Goal: Task Accomplishment & Management: Use online tool/utility

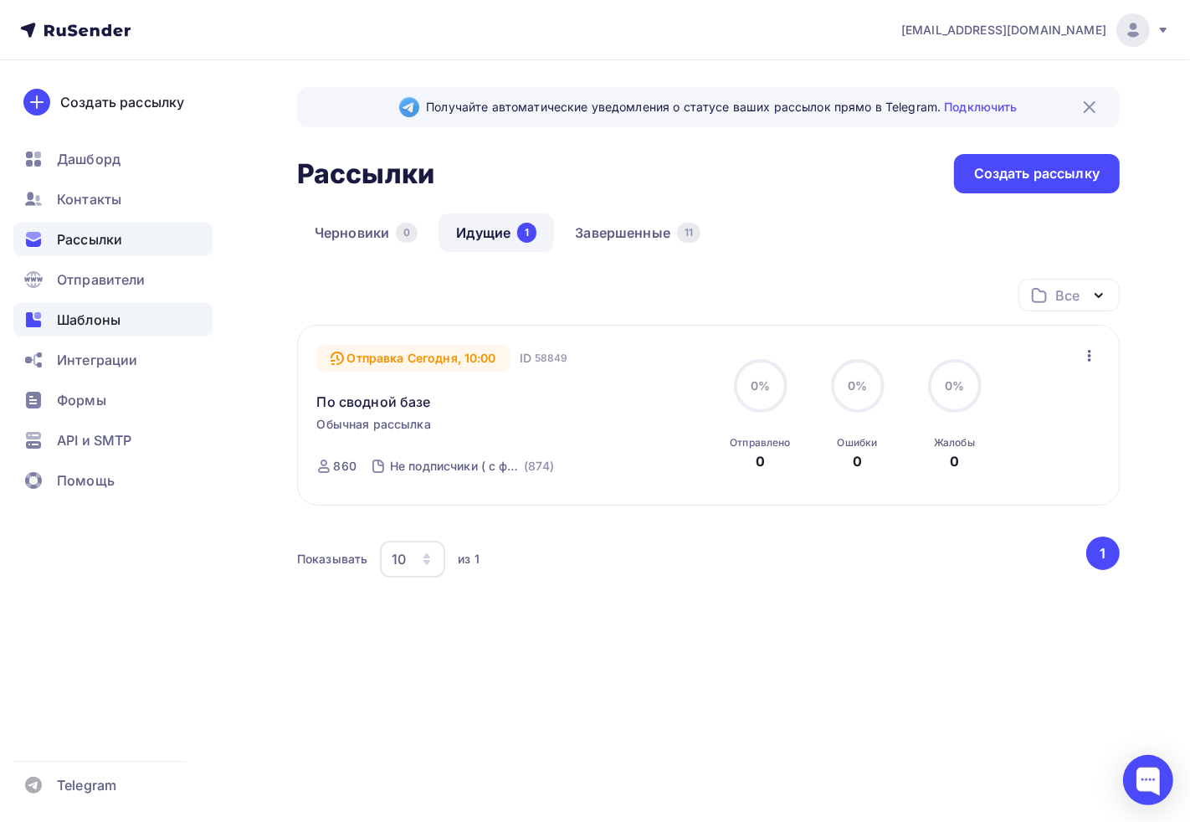
click at [80, 310] on span "Шаблоны" at bounding box center [89, 320] width 64 height 20
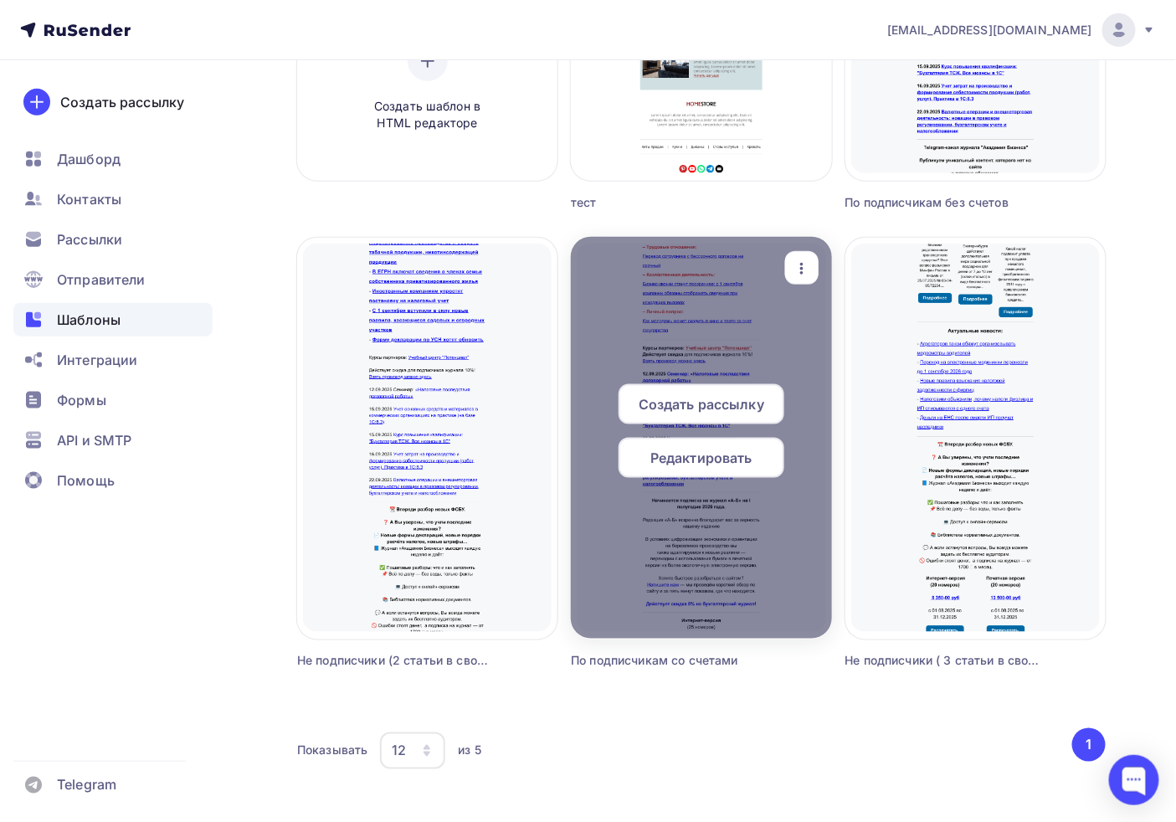
scroll to position [469, 0]
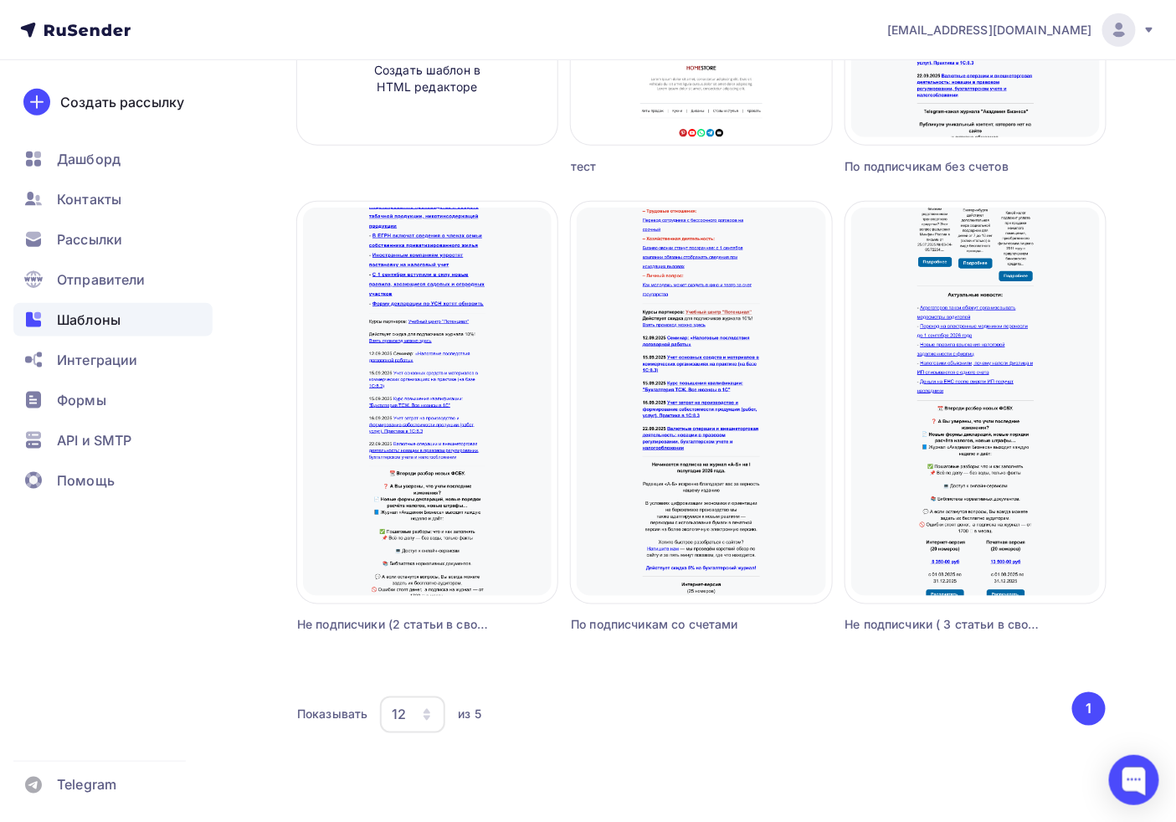
click at [1110, 228] on div "Шаблоны Шаблоны Галерея Мои шаблоны Из рассылок Создать шаблон в конструкторе С…" at bounding box center [588, 206] width 1176 height 1231
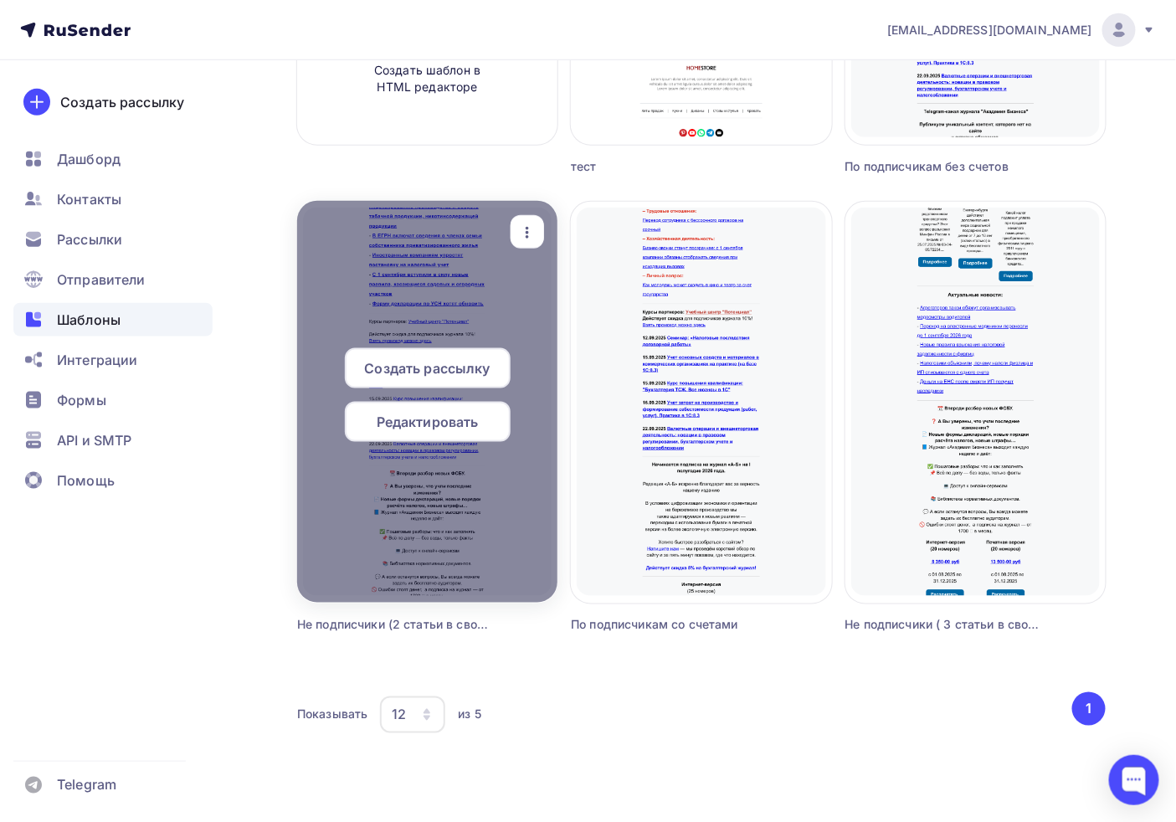
click at [416, 423] on span "Редактировать" at bounding box center [428, 422] width 102 height 20
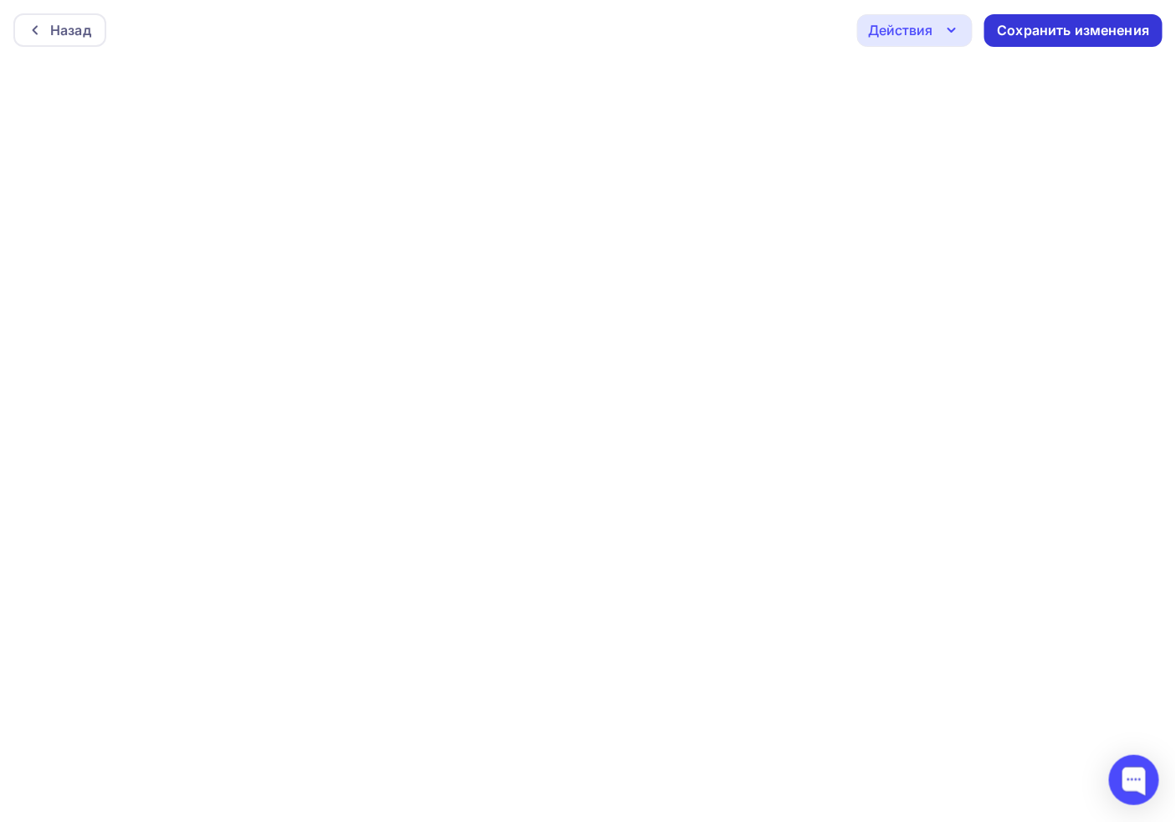
click at [1077, 37] on div "Сохранить изменения" at bounding box center [1073, 30] width 152 height 19
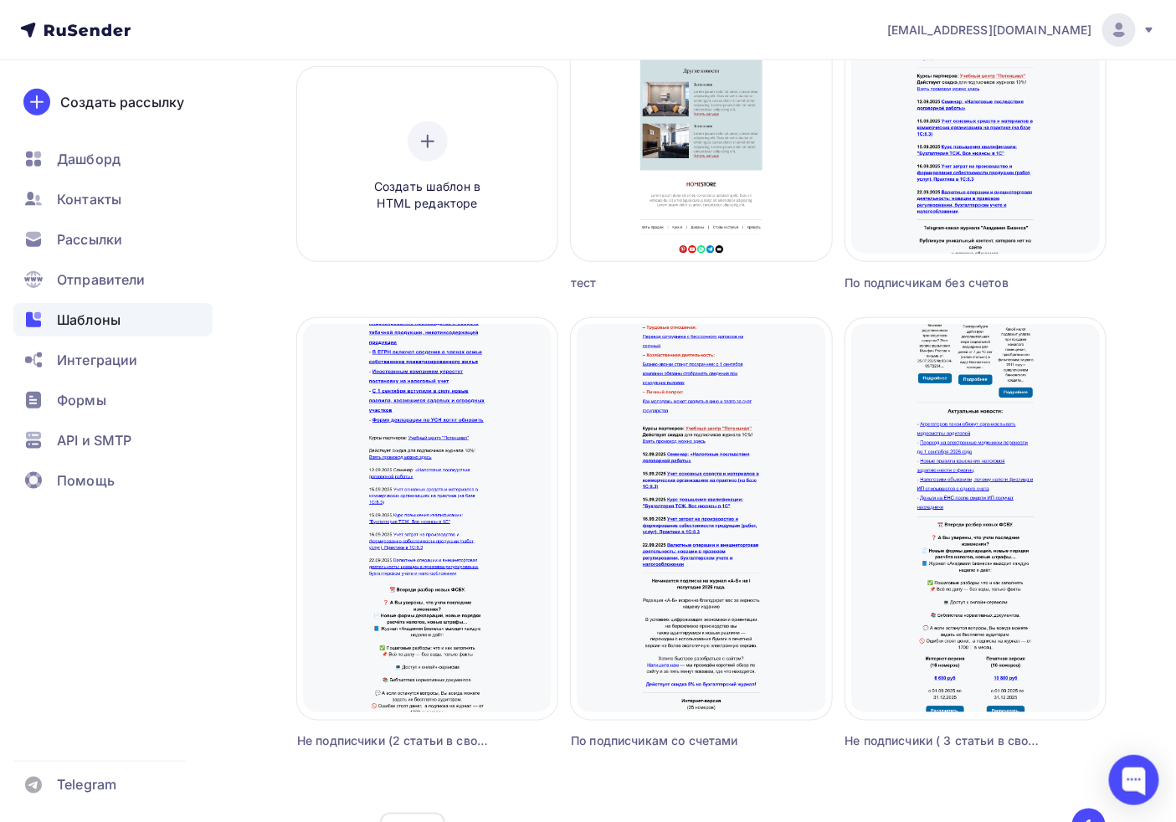
scroll to position [469, 0]
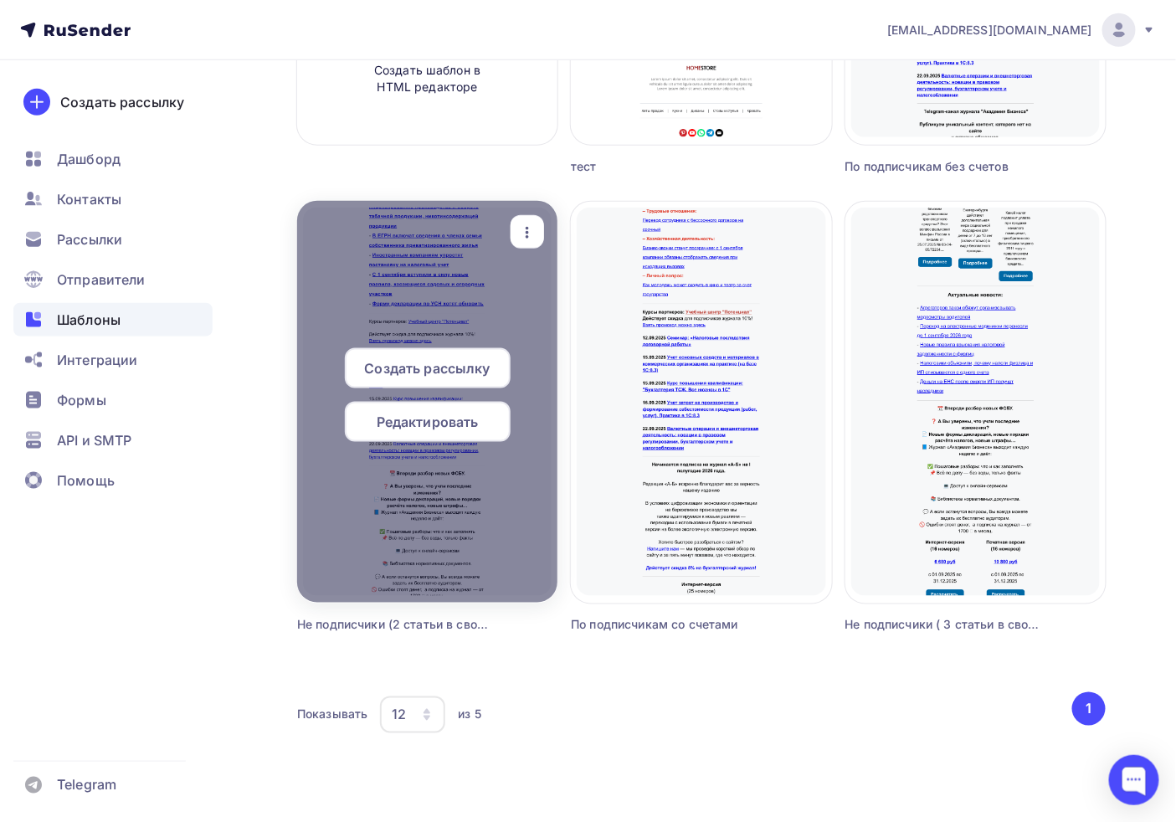
click at [524, 219] on div "button" at bounding box center [526, 232] width 33 height 33
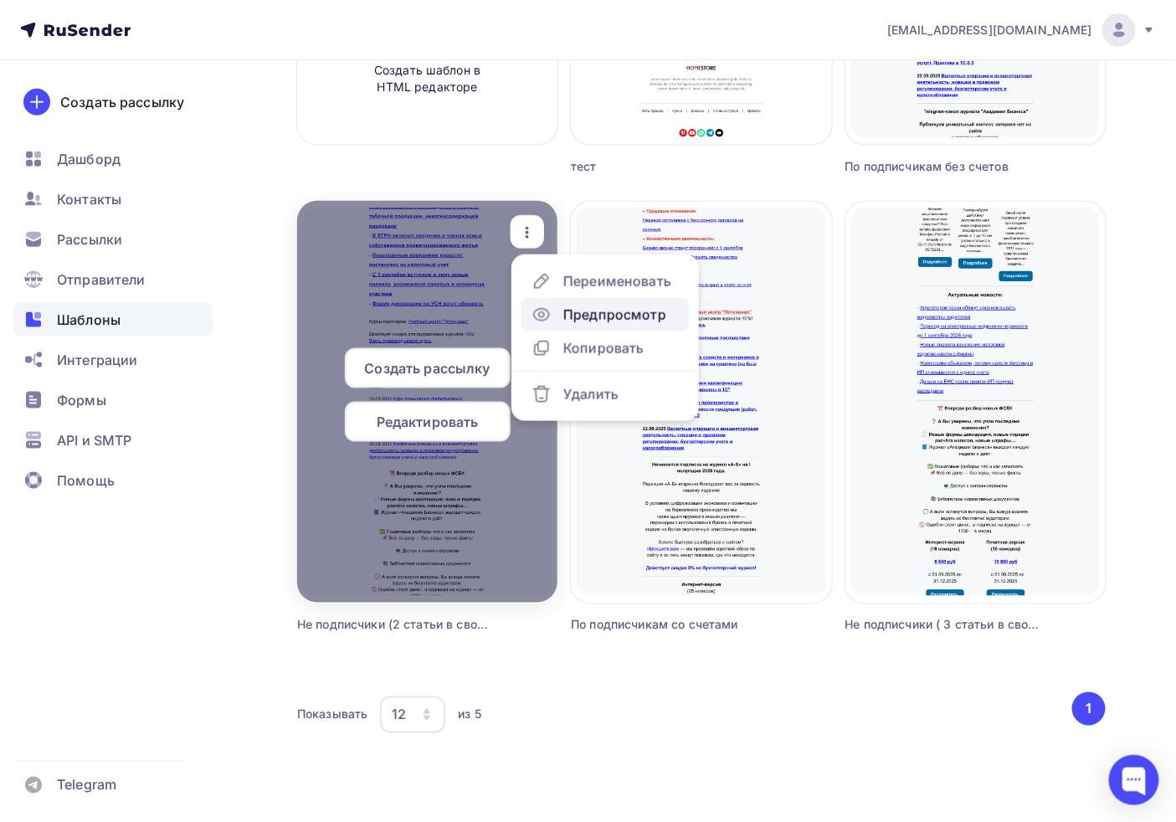
click at [592, 314] on div "Предпросмотр" at bounding box center [614, 315] width 103 height 20
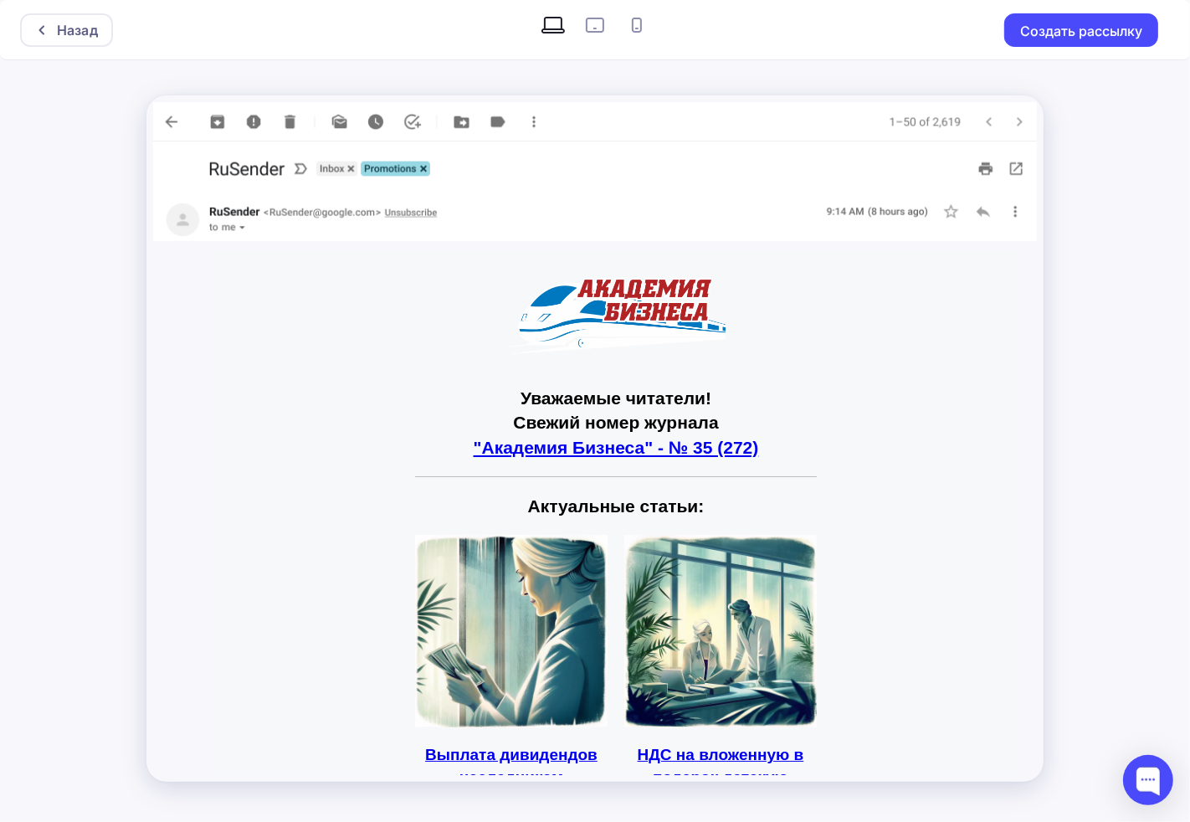
click at [659, 510] on strong "Актуальные статьи:" at bounding box center [615, 505] width 177 height 19
click at [838, 485] on div "Уважаемые читатели! Свежий номер журнала "Академия Бизнеса" - № 35 (272) Актуал…" at bounding box center [615, 388] width 808 height 275
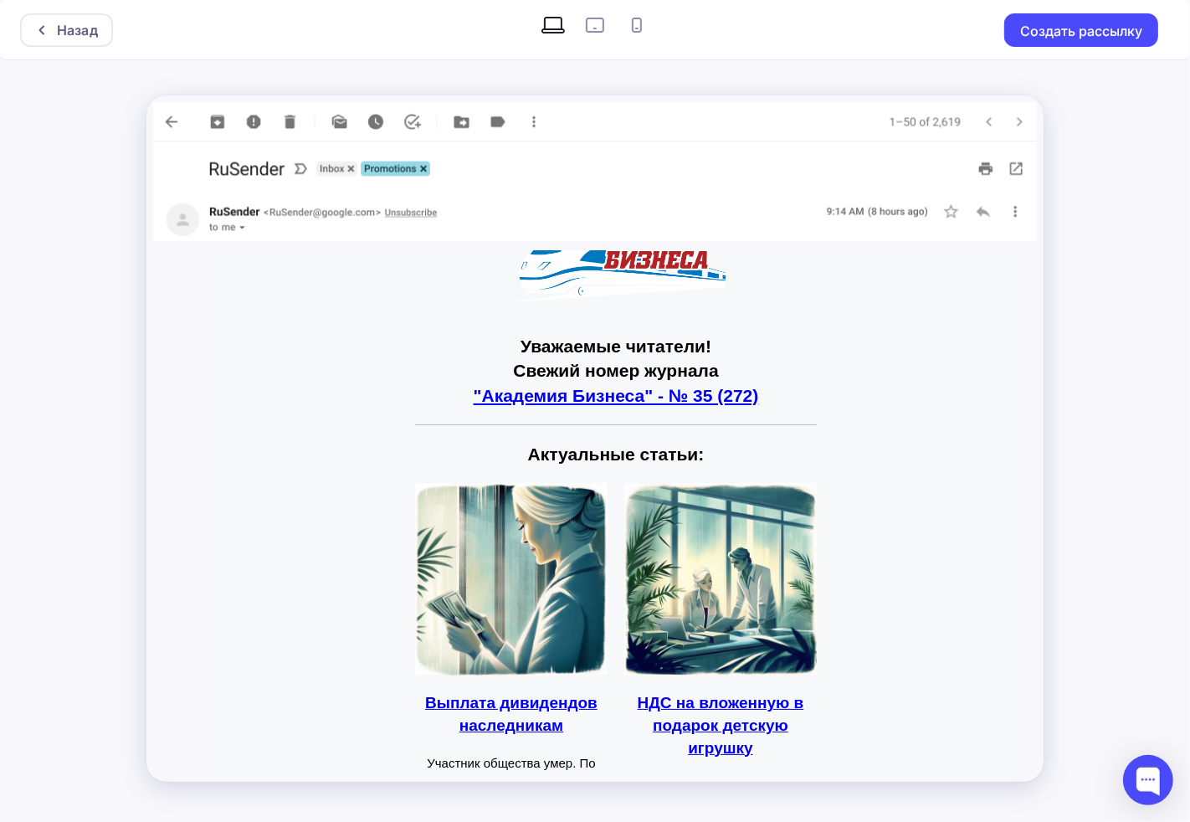
scroll to position [93, 0]
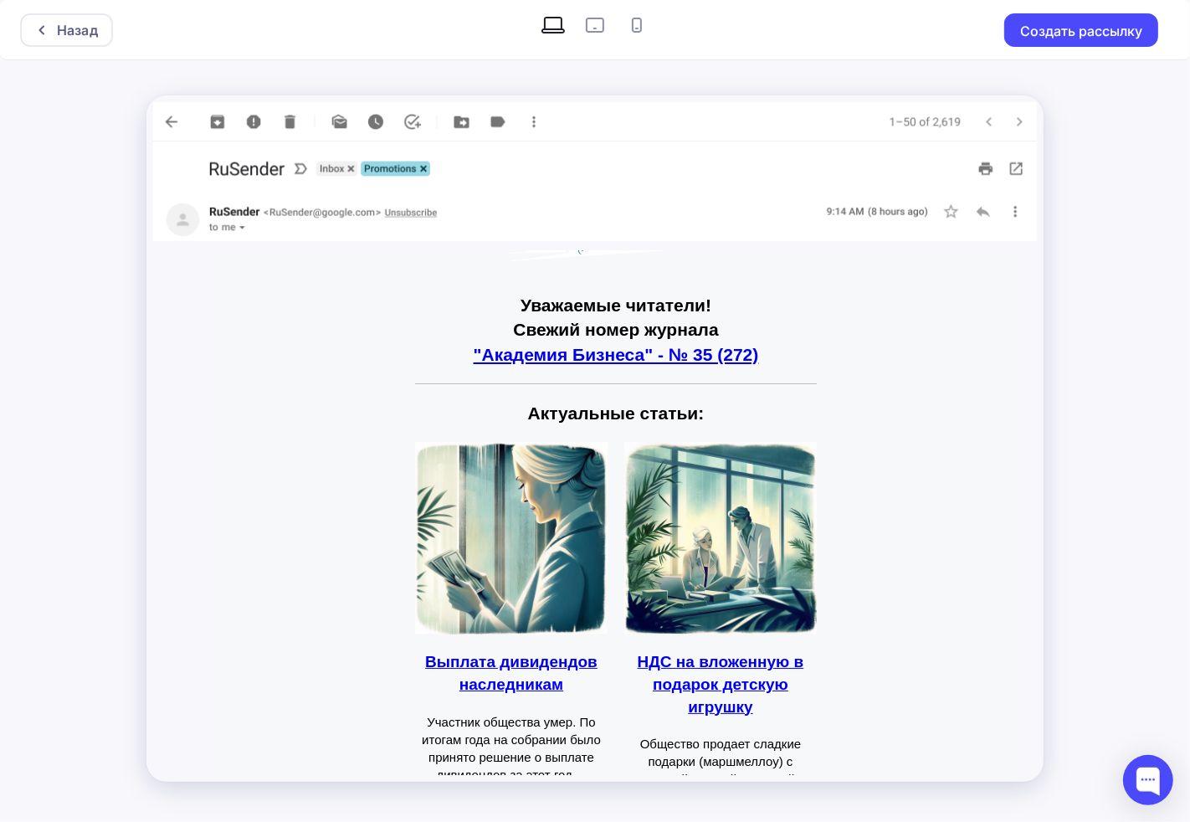
click at [661, 314] on strong "Уважаемые читатели!" at bounding box center [615, 304] width 191 height 19
click at [523, 316] on h1 "Уважаемые читатели! Свежий номер журнала "Академия Бизнеса" - № 35 (272)" at bounding box center [615, 330] width 402 height 74
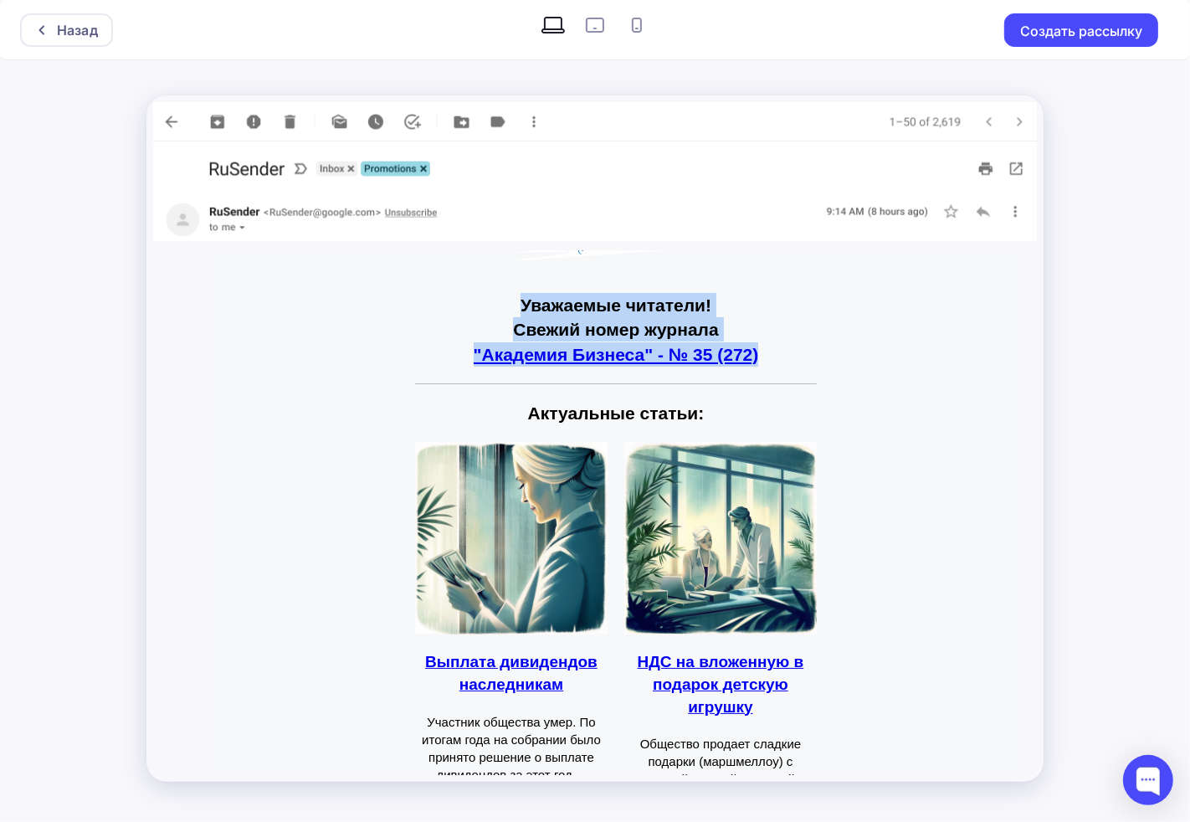
drag, startPoint x: 514, startPoint y: 306, endPoint x: 800, endPoint y: 372, distance: 293.5
click at [800, 372] on td "Уважаемые читатели! Свежий номер журнала "Академия Бизнеса" - № 35 (272)" at bounding box center [615, 330] width 418 height 90
click at [603, 300] on strong "Уважаемые читатели!" at bounding box center [615, 304] width 191 height 19
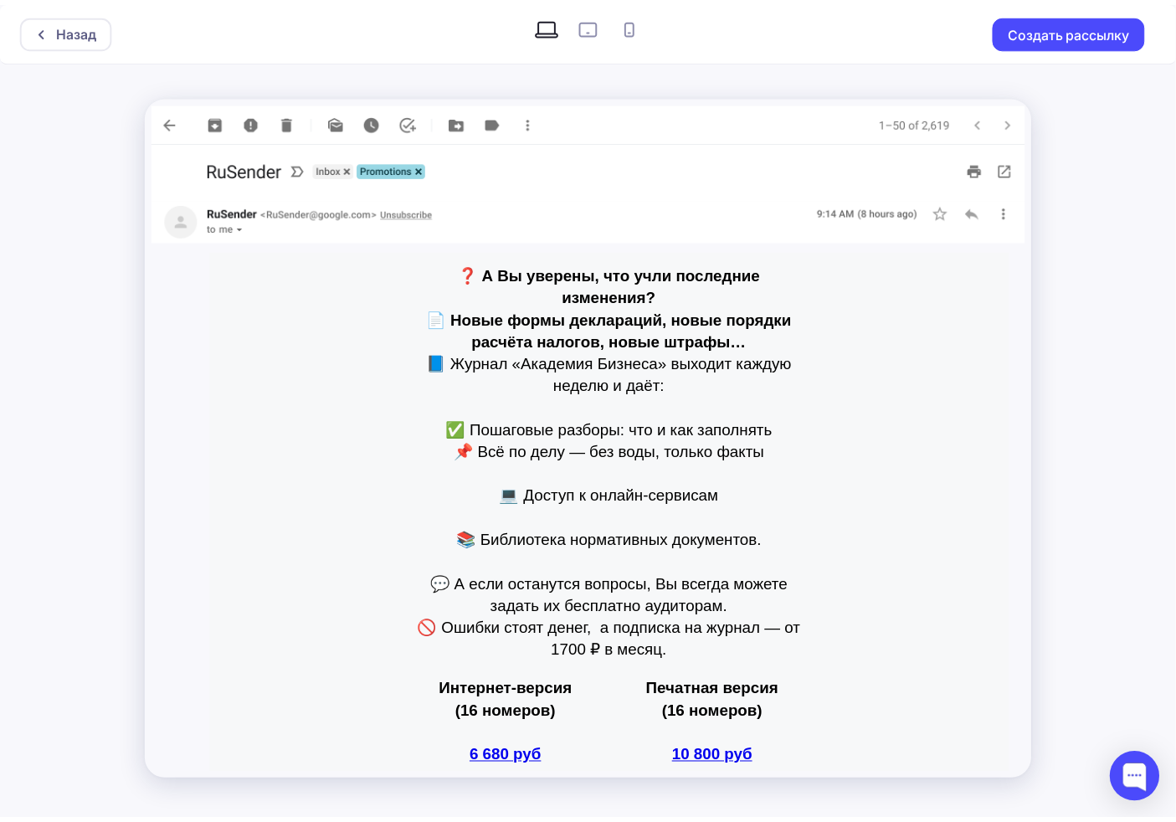
scroll to position [1482, 0]
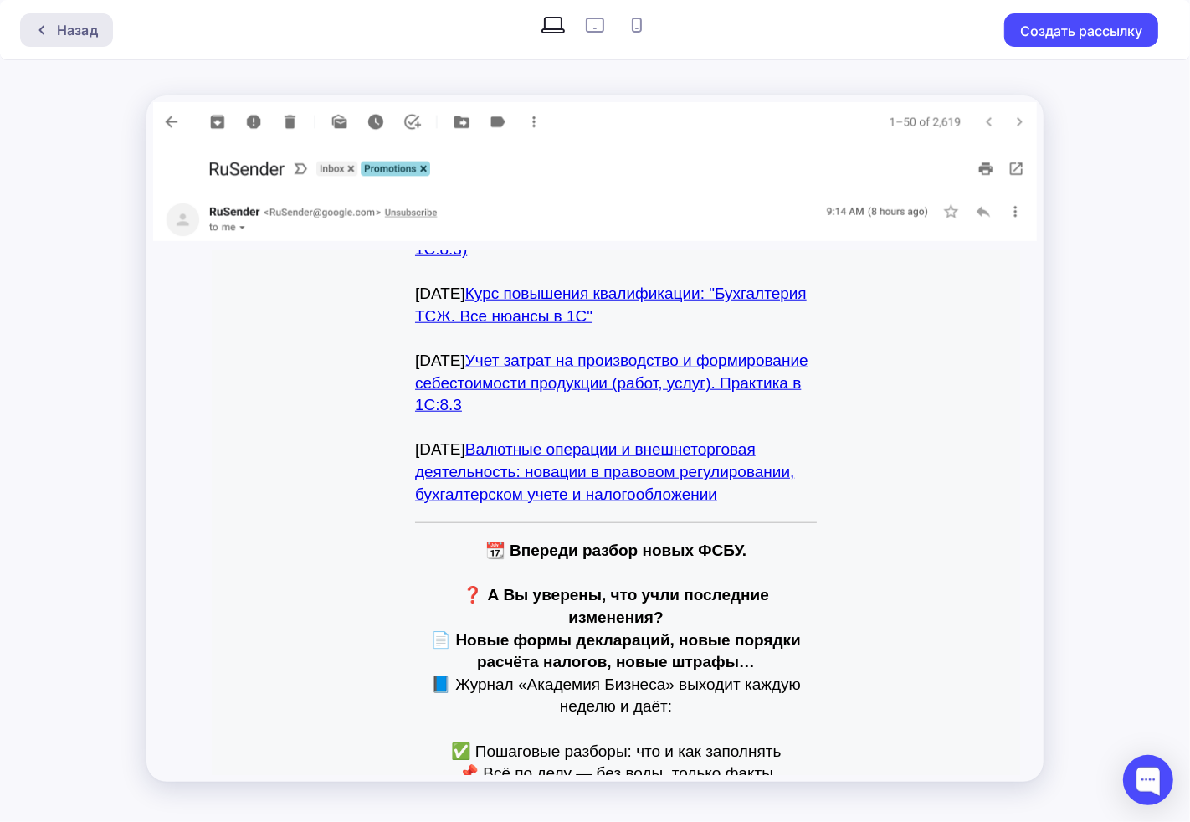
click at [94, 18] on div "Назад" at bounding box center [66, 29] width 93 height 33
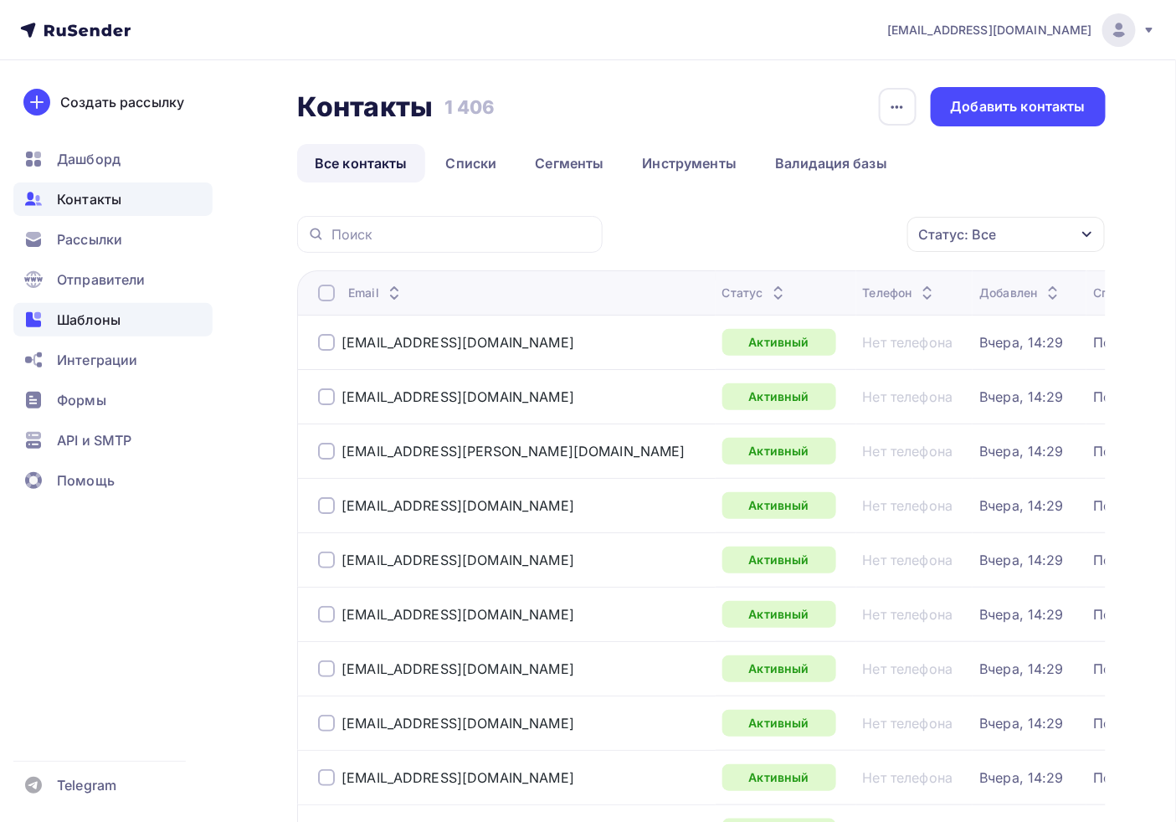
click at [59, 318] on span "Шаблоны" at bounding box center [89, 320] width 64 height 20
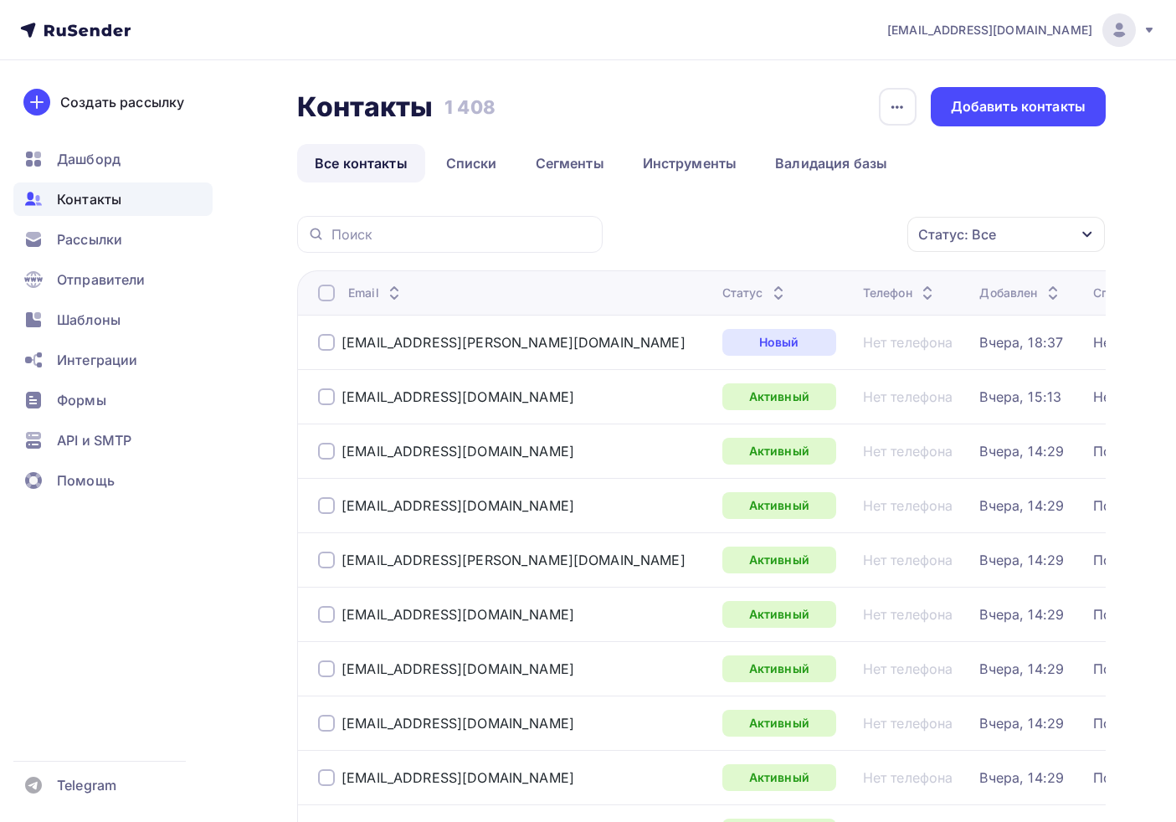
click at [97, 324] on span "Шаблоны" at bounding box center [89, 320] width 64 height 20
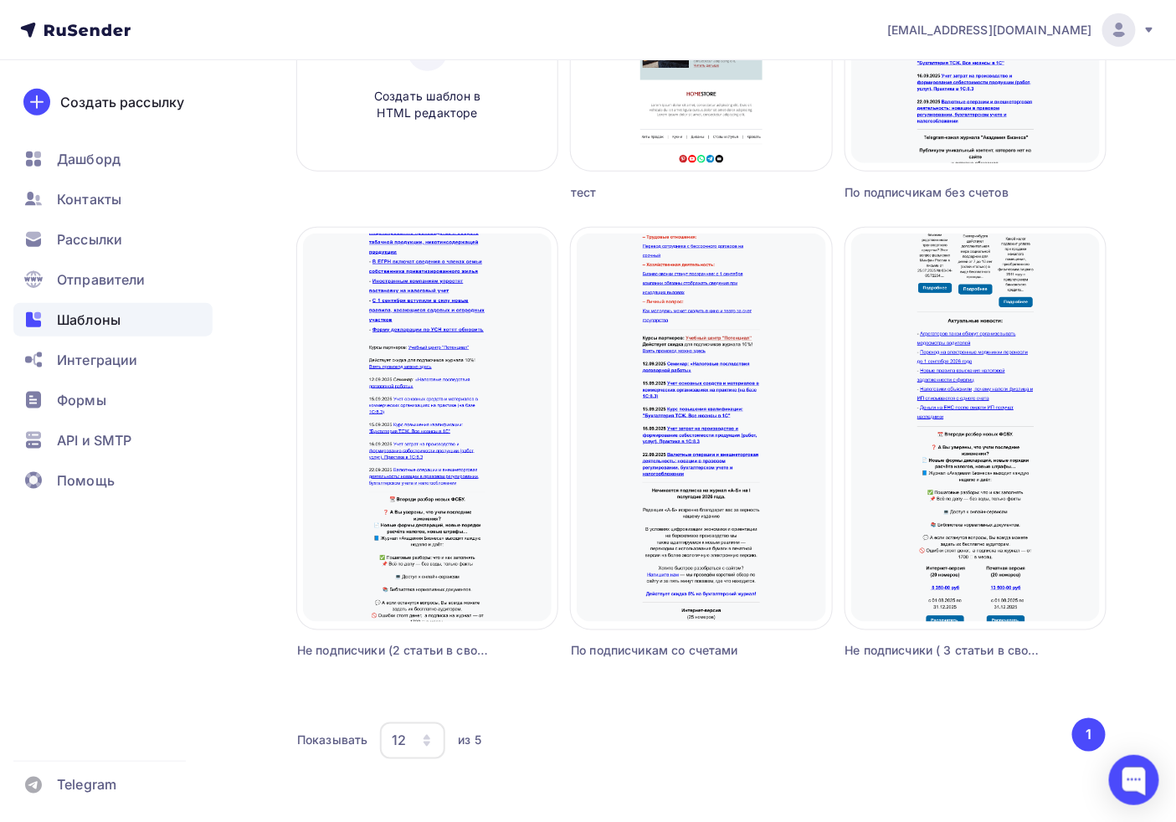
scroll to position [469, 0]
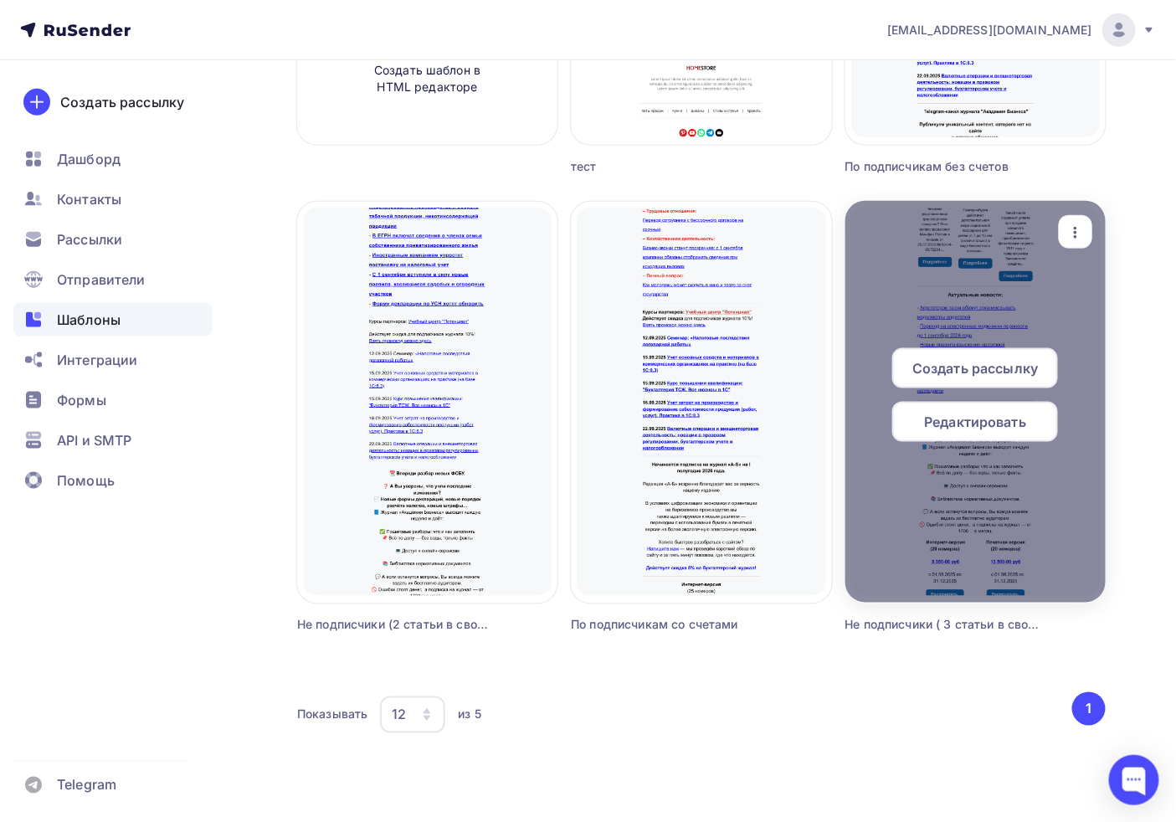
click at [961, 427] on span "Редактировать" at bounding box center [975, 422] width 102 height 20
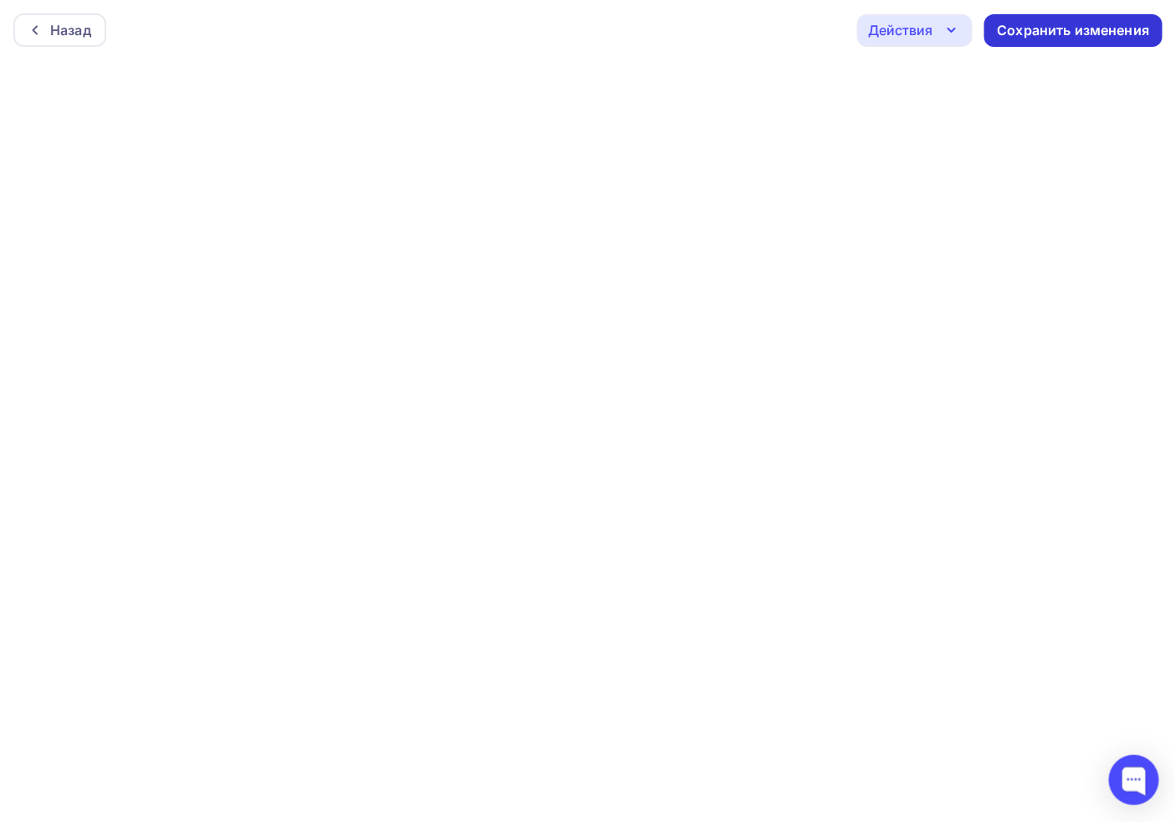
click at [1136, 33] on div "Сохранить изменения" at bounding box center [1073, 30] width 152 height 19
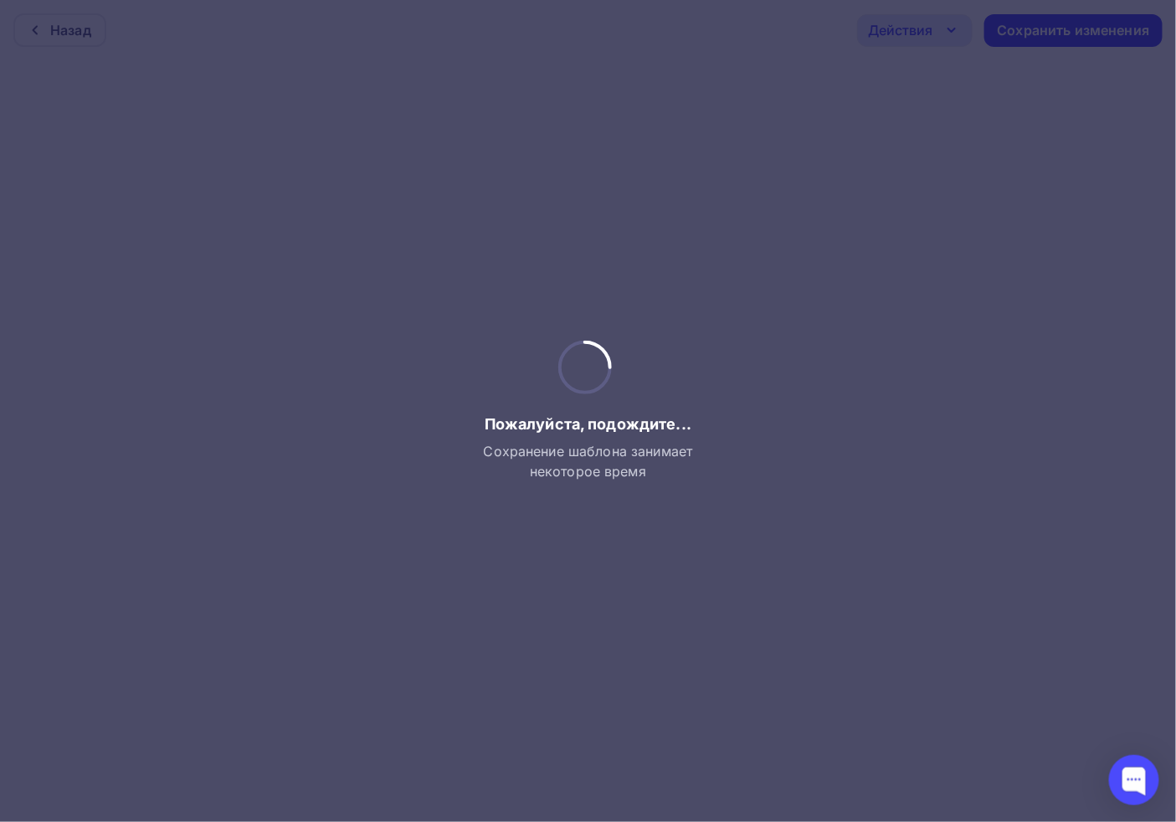
click at [587, 270] on div at bounding box center [588, 411] width 1176 height 822
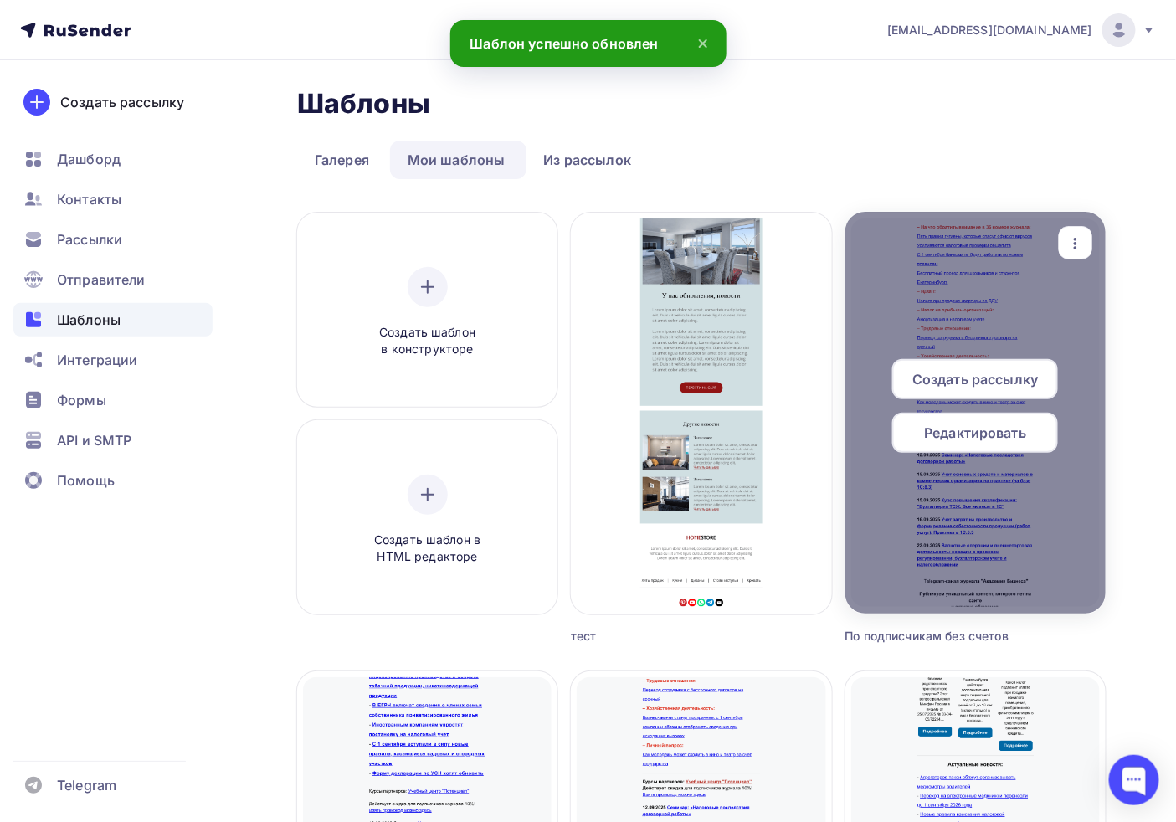
click at [1081, 237] on icon "button" at bounding box center [1075, 243] width 20 height 20
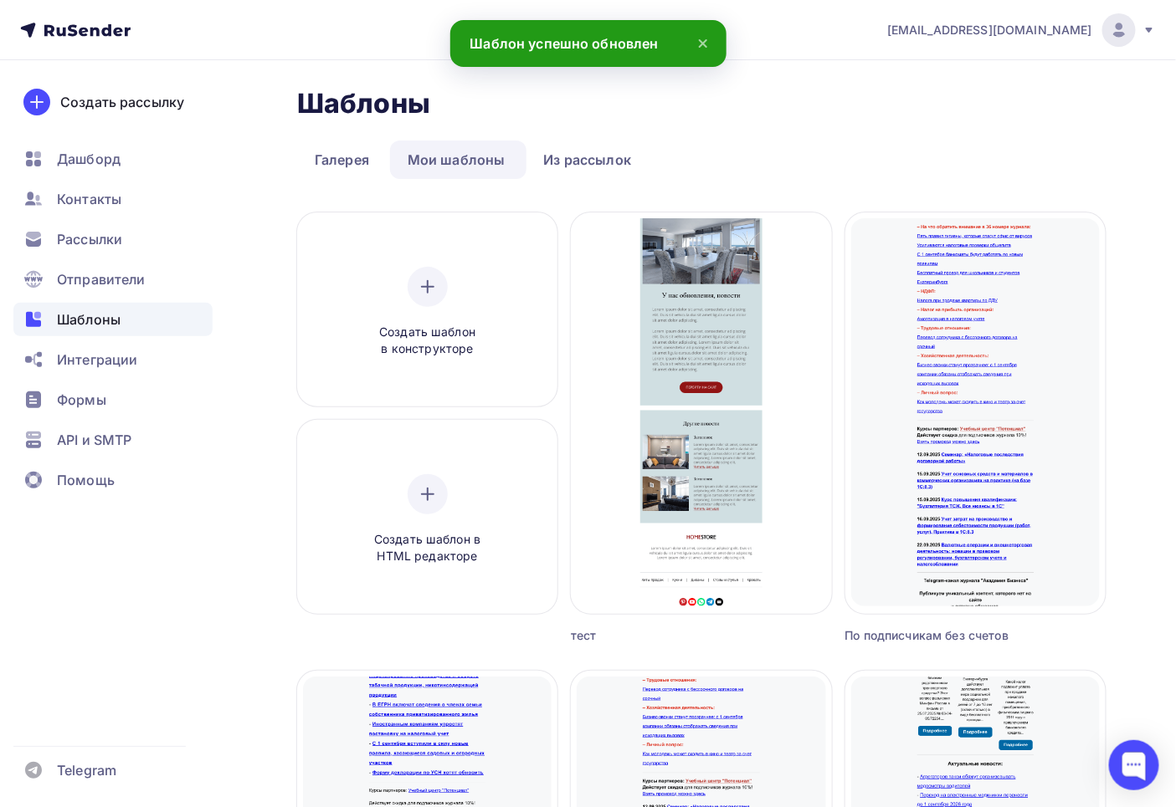
click at [966, 147] on ul "Галерея Мои шаблоны Из рассылок" at bounding box center [701, 160] width 808 height 38
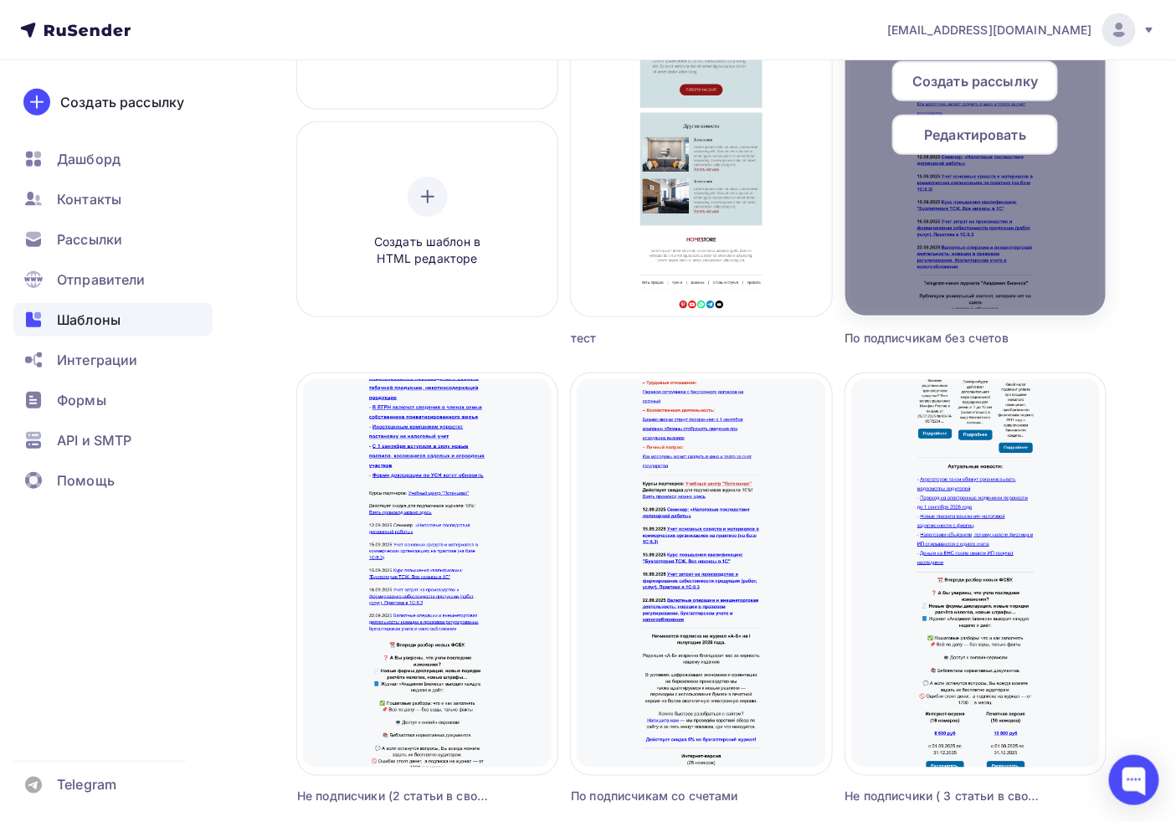
scroll to position [372, 0]
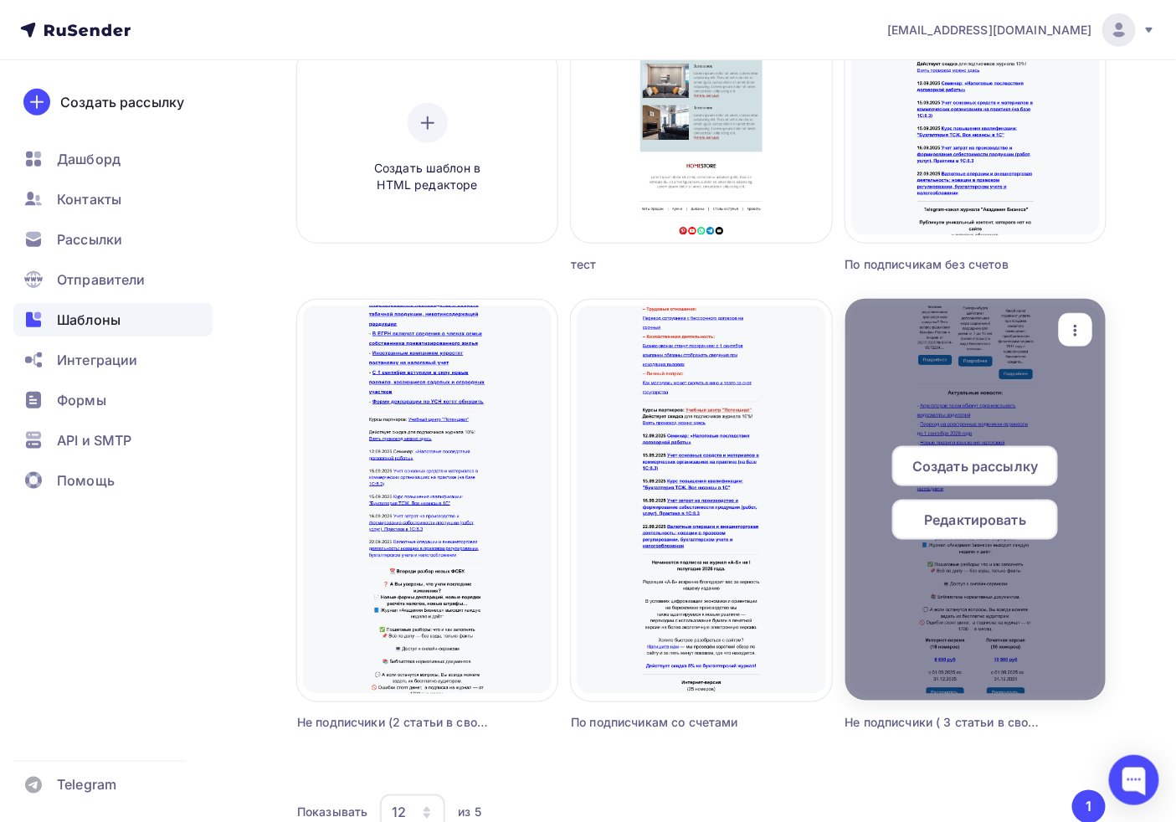
click at [979, 514] on span "Редактировать" at bounding box center [975, 520] width 102 height 20
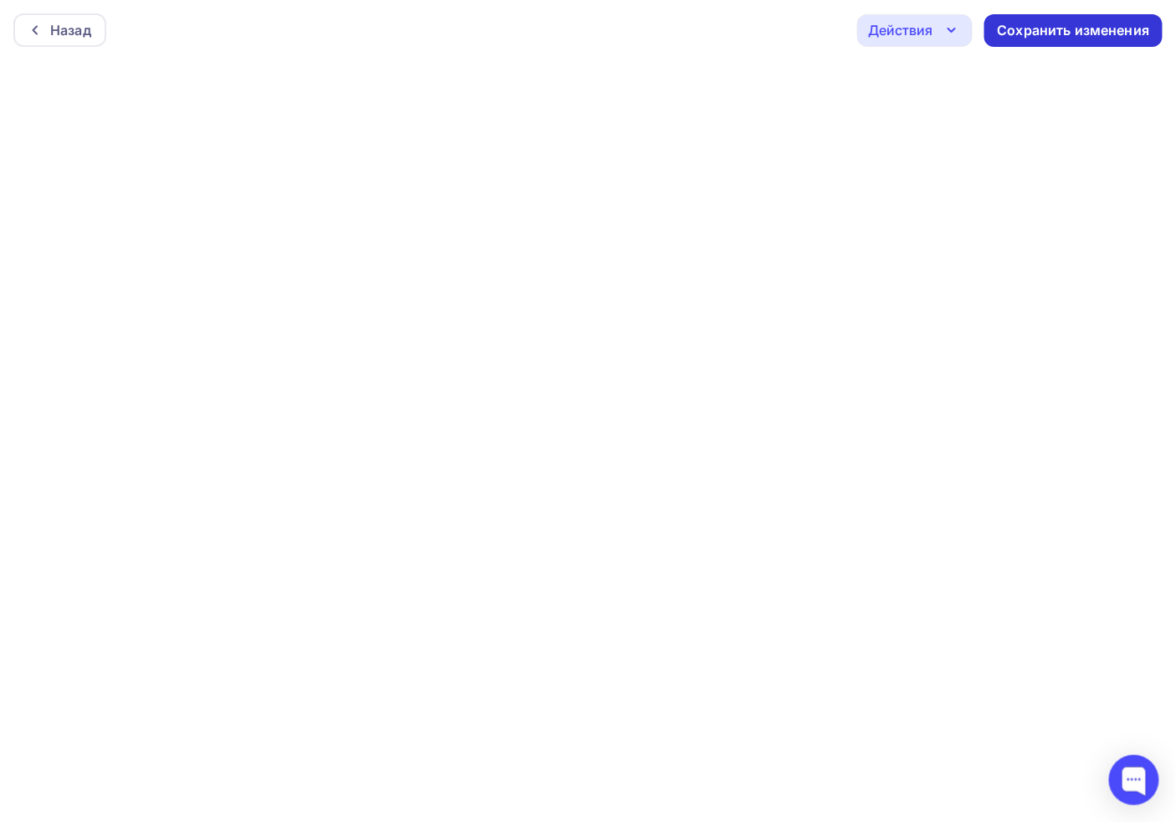
click at [1023, 19] on div "Сохранить изменения" at bounding box center [1073, 30] width 178 height 33
